Goal: Task Accomplishment & Management: Manage account settings

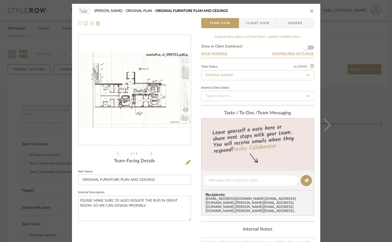
click at [310, 11] on icon "close" at bounding box center [312, 11] width 4 height 4
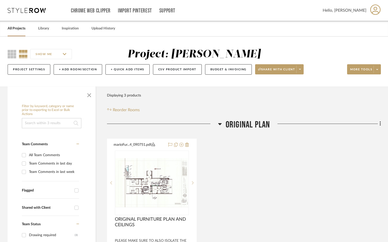
click at [220, 123] on icon at bounding box center [220, 124] width 4 height 2
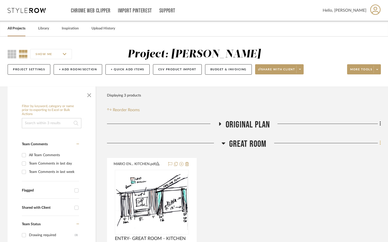
click at [381, 142] on icon at bounding box center [381, 143] width 2 height 6
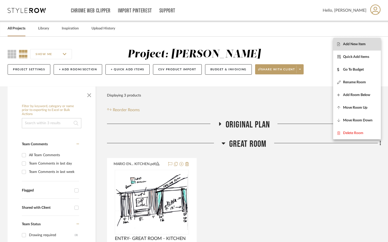
click at [368, 48] on button "Add New Item" at bounding box center [357, 44] width 48 height 13
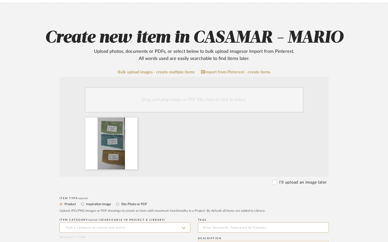
scroll to position [85, 0]
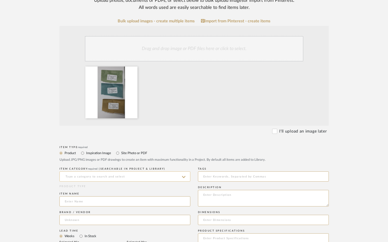
click at [104, 176] on input at bounding box center [124, 177] width 131 height 10
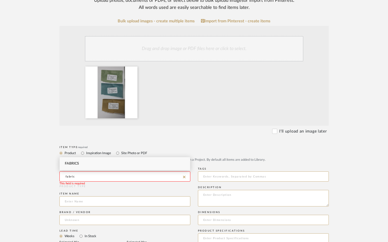
click at [88, 162] on div "Fabrics" at bounding box center [125, 163] width 130 height 13
type input "Fabrics"
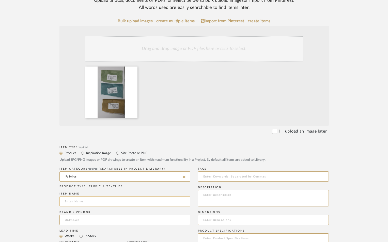
click at [87, 201] on input at bounding box center [124, 201] width 131 height 10
type input "PILLOW FABRICS - THROUGH OUT"
type input "J & L"
click at [87, 234] on span "Click to add "J & L" as a new Brand" at bounding box center [97, 233] width 57 height 4
click at [222, 198] on textarea at bounding box center [263, 198] width 131 height 17
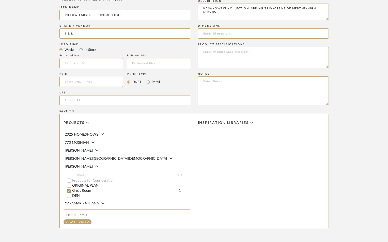
scroll to position [288, 0]
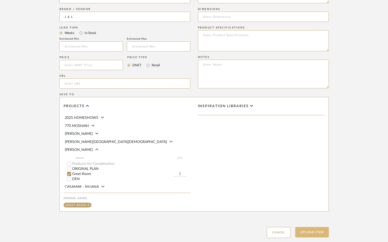
type textarea "KASAKOWSKI KOLLECTION: SPRING TRIM/CREME DE MENTHE/HIGH STRUNG"
click at [318, 230] on button "Upload Item" at bounding box center [312, 232] width 34 height 10
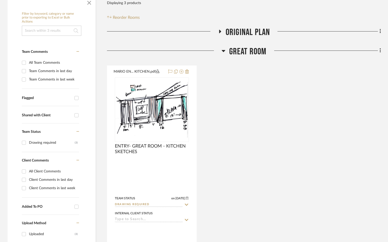
scroll to position [139, 0]
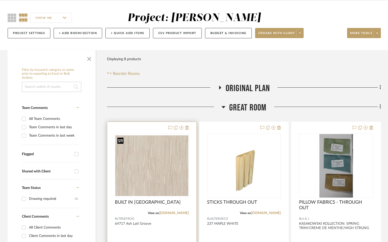
scroll to position [68, 0]
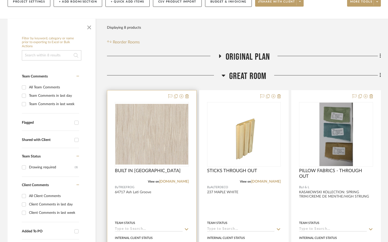
click at [145, 228] on input at bounding box center [149, 229] width 68 height 5
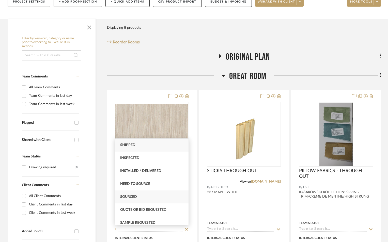
type input "S"
drag, startPoint x: 140, startPoint y: 197, endPoint x: 219, endPoint y: 237, distance: 88.3
click at [140, 198] on div "Sourced" at bounding box center [151, 197] width 73 height 13
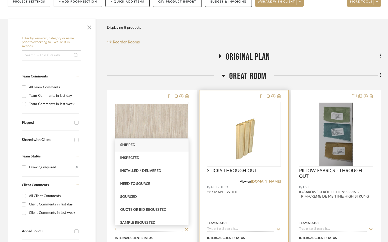
type input "8/15/2025"
type input "Sourced"
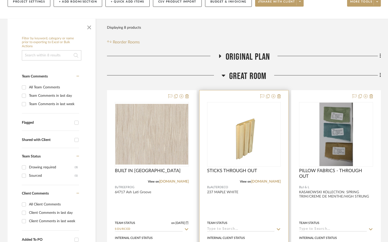
click at [217, 229] on input at bounding box center [241, 229] width 68 height 5
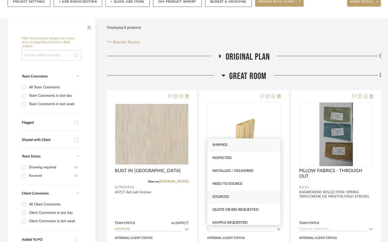
type input "S"
click at [224, 197] on span "Sourced" at bounding box center [221, 197] width 17 height 4
type input "[DATE]"
type input "Sourced"
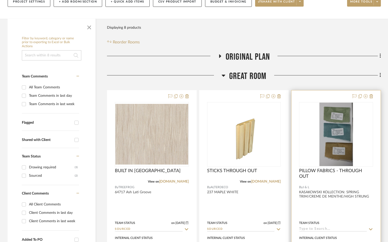
click at [317, 226] on div "Team Status" at bounding box center [336, 226] width 74 height 12
click at [317, 229] on input at bounding box center [333, 229] width 68 height 5
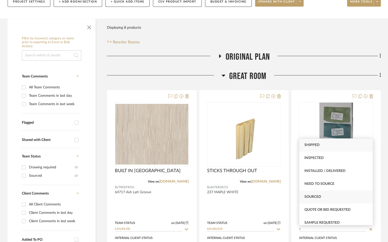
type input "S"
click at [312, 196] on span "Sourced" at bounding box center [313, 197] width 17 height 4
type input "[DATE]"
type input "Sourced"
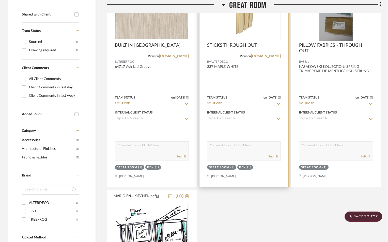
scroll to position [119, 0]
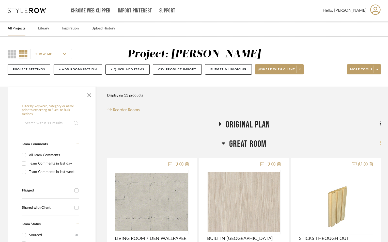
click at [380, 141] on icon at bounding box center [381, 143] width 2 height 6
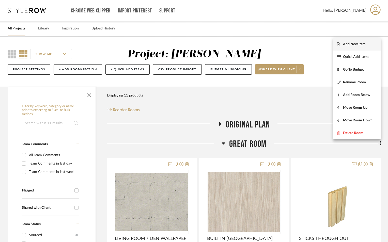
click at [354, 42] on span "Add New Item" at bounding box center [354, 44] width 23 height 4
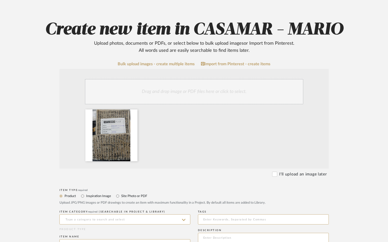
scroll to position [102, 0]
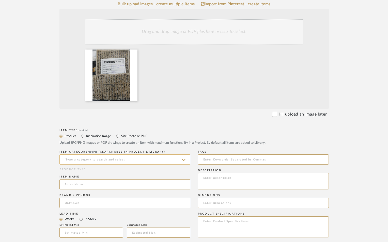
click at [108, 156] on input at bounding box center [124, 160] width 131 height 10
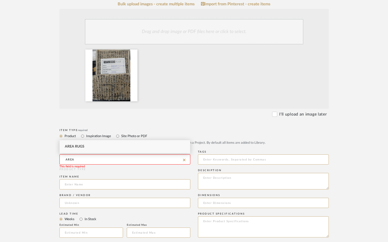
drag, startPoint x: 90, startPoint y: 146, endPoint x: 87, endPoint y: 158, distance: 11.6
click at [90, 147] on div "Area Rugs" at bounding box center [125, 146] width 130 height 13
type input "Area Rugs"
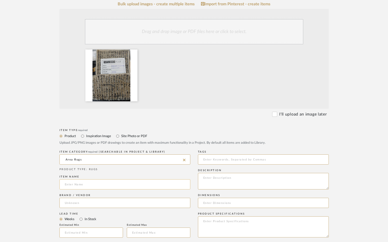
click at [80, 187] on input at bounding box center [124, 184] width 131 height 10
type input "L"
type input "DEN AREA RUG"
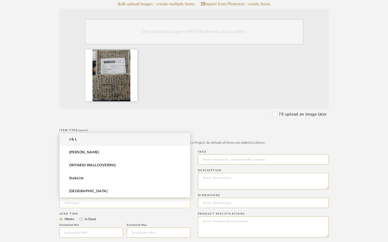
click at [98, 203] on input at bounding box center [124, 203] width 131 height 10
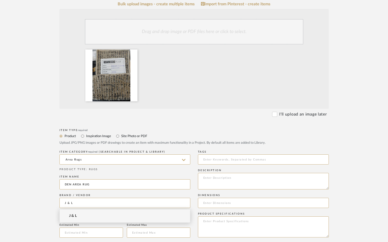
drag, startPoint x: 84, startPoint y: 204, endPoint x: 58, endPoint y: 202, distance: 25.5
click at [59, 202] on form "Bulk upload images - create multiple items Import from Pinterest - create items…" at bounding box center [194, 213] width 324 height 423
type input "FAHAD"
click at [89, 219] on mat-option "FAHAD" at bounding box center [125, 216] width 130 height 13
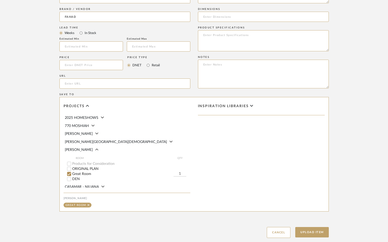
scroll to position [305, 0]
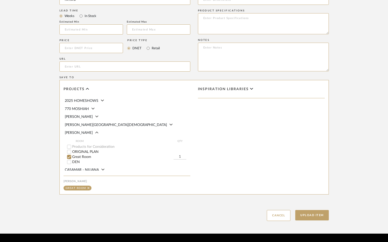
click at [70, 158] on input "Great Room" at bounding box center [69, 157] width 5 height 5
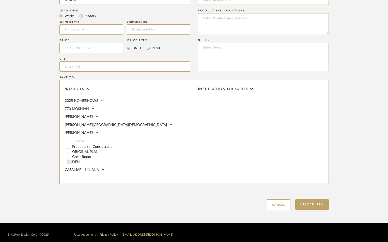
click at [69, 162] on input "DEN" at bounding box center [69, 162] width 5 height 5
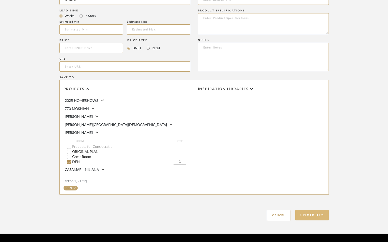
drag, startPoint x: 319, startPoint y: 213, endPoint x: 320, endPoint y: 210, distance: 2.8
click at [319, 213] on button "Upload Item" at bounding box center [312, 215] width 34 height 10
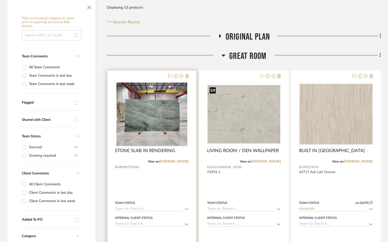
scroll to position [102, 0]
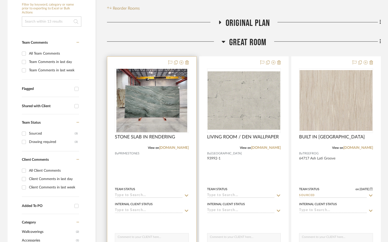
click at [170, 171] on div at bounding box center [151, 168] width 89 height 222
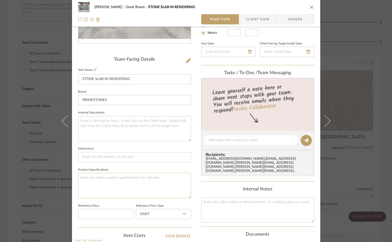
click at [132, 178] on textarea at bounding box center [134, 185] width 113 height 25
type textarea "LEFT AND RIGHT OF ISLAND 30" HIGH CIRCLES. AND BAR TOP IN DEN"
drag, startPoint x: 301, startPoint y: 6, endPoint x: 312, endPoint y: 9, distance: 12.1
click at [301, 6] on div "CASAMAR - MARIO Great Room STONE SLAB IN RENDERING" at bounding box center [199, 7] width 211 height 4
click at [310, 6] on icon "close" at bounding box center [312, 7] width 4 height 4
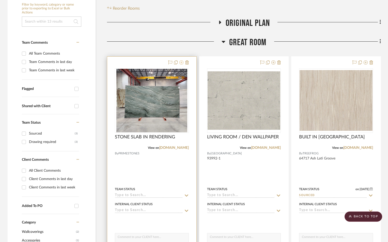
click at [180, 62] on icon at bounding box center [181, 63] width 4 height 4
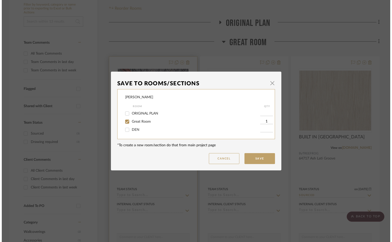
scroll to position [0, 0]
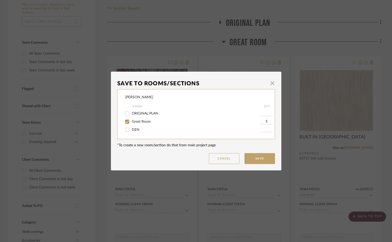
click at [123, 129] on div "CASAMAR - MARIO Room QTY ORIGINAL PLAN Great Room 1 DEN" at bounding box center [196, 114] width 158 height 50
click at [124, 129] on input "DEN" at bounding box center [127, 130] width 8 height 8
checkbox input "true"
type input "1"
click at [266, 160] on button "Save" at bounding box center [259, 158] width 31 height 11
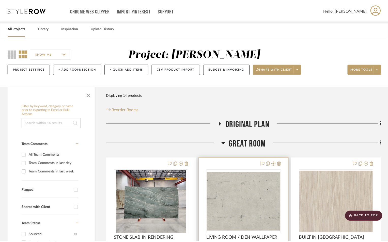
scroll to position [102, 0]
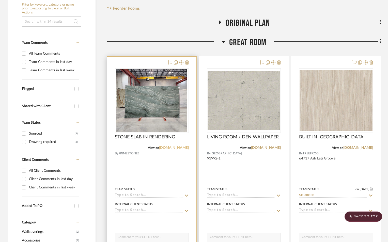
click at [169, 147] on link "[DOMAIN_NAME]" at bounding box center [174, 148] width 30 height 4
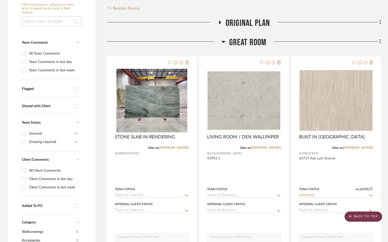
click at [365, 217] on scroll-to-top-button "BACK TO TOP" at bounding box center [364, 217] width 38 height 10
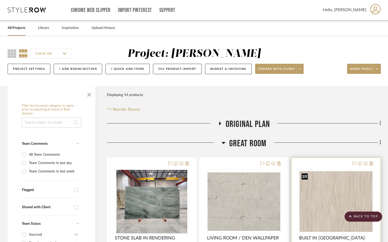
scroll to position [0, 0]
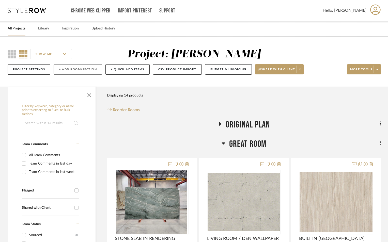
click at [73, 67] on button "+ Add Room/Section" at bounding box center [78, 69] width 49 height 10
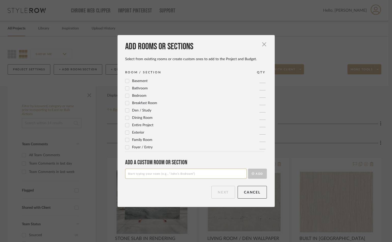
click at [149, 173] on input at bounding box center [186, 174] width 122 height 10
type input "BEDROOM 2"
click at [248, 169] on button "Add" at bounding box center [257, 174] width 19 height 10
click at [219, 193] on button "Next" at bounding box center [223, 192] width 24 height 13
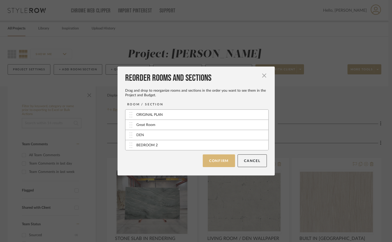
click at [221, 161] on button "Confirm" at bounding box center [219, 161] width 32 height 13
